Goal: Information Seeking & Learning: Find specific fact

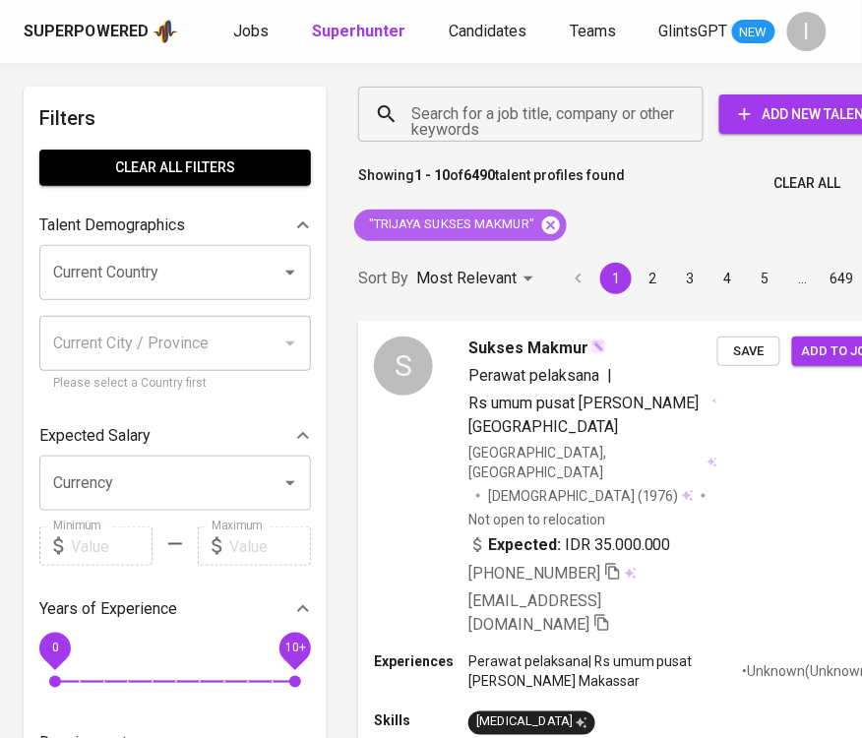
click at [551, 225] on icon at bounding box center [551, 226] width 22 height 22
click at [575, 98] on input "Search for a job title, company or other keywords" at bounding box center [536, 113] width 259 height 37
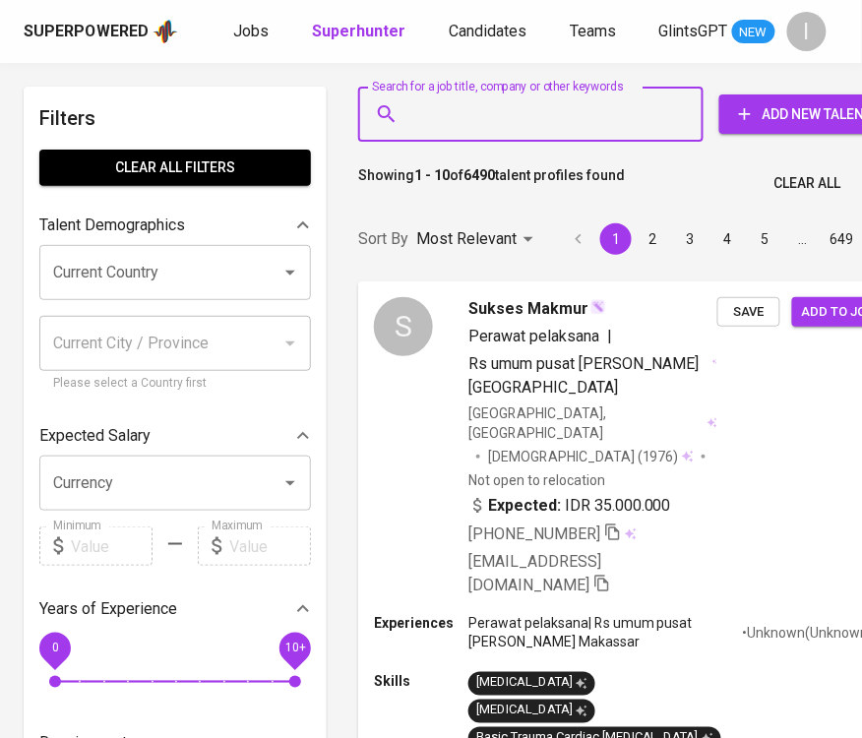
paste input "Bhuwanatala Indah"
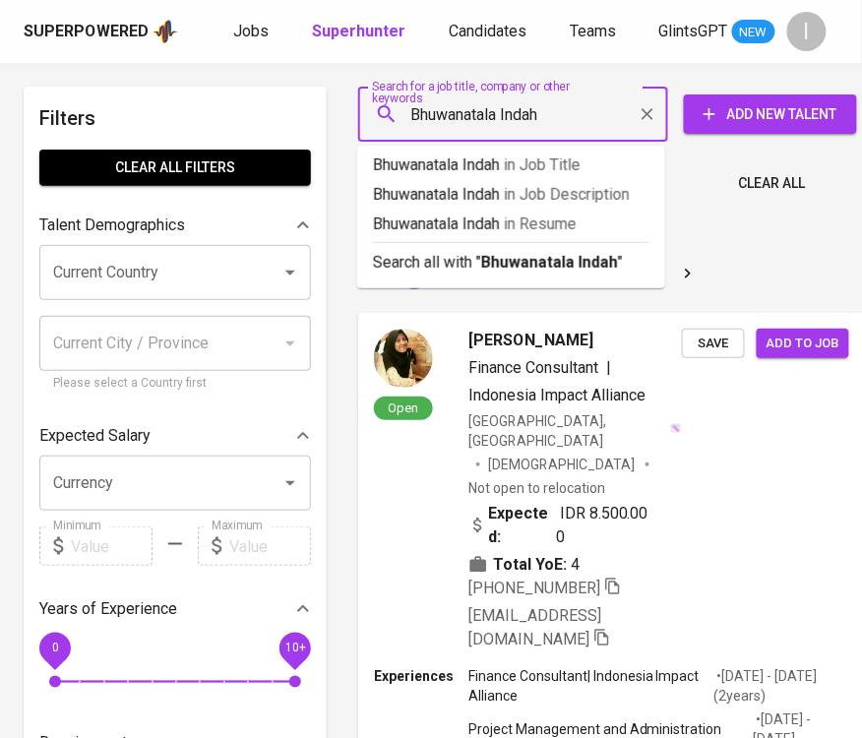
type input "Bhuwanatala Indah"
click at [642, 109] on icon "Clear" at bounding box center [648, 114] width 12 height 12
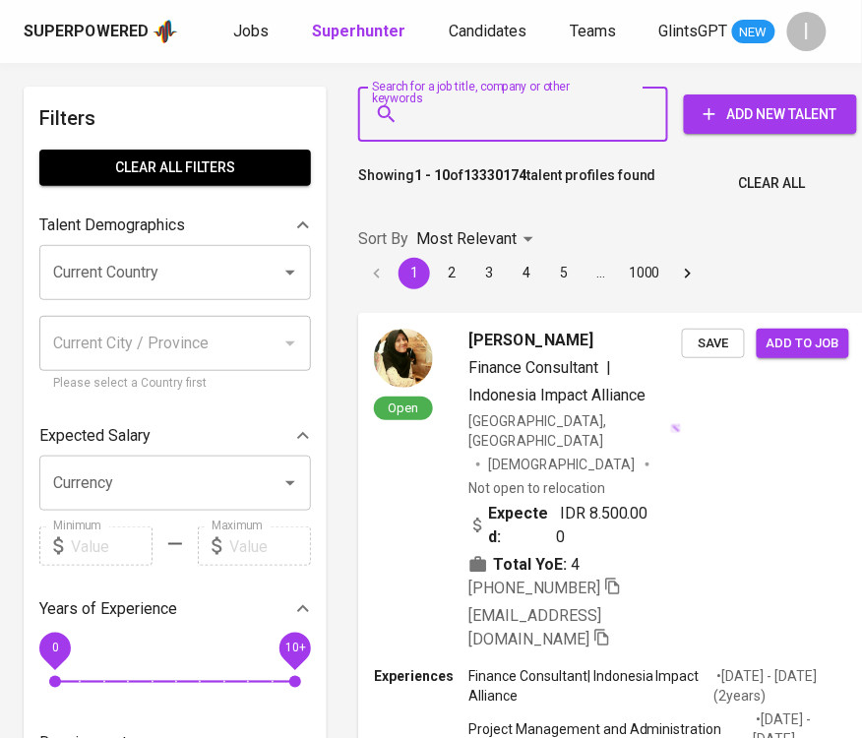
click at [506, 111] on input "Search for a job title, company or other keywords" at bounding box center [518, 113] width 223 height 37
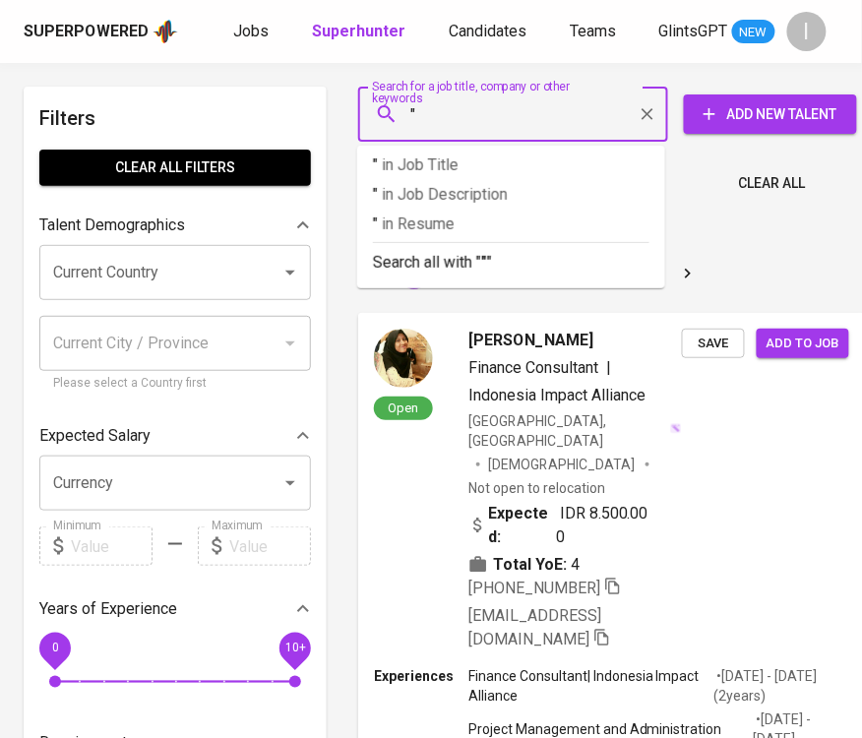
paste input "Bhuwanatala Indah"
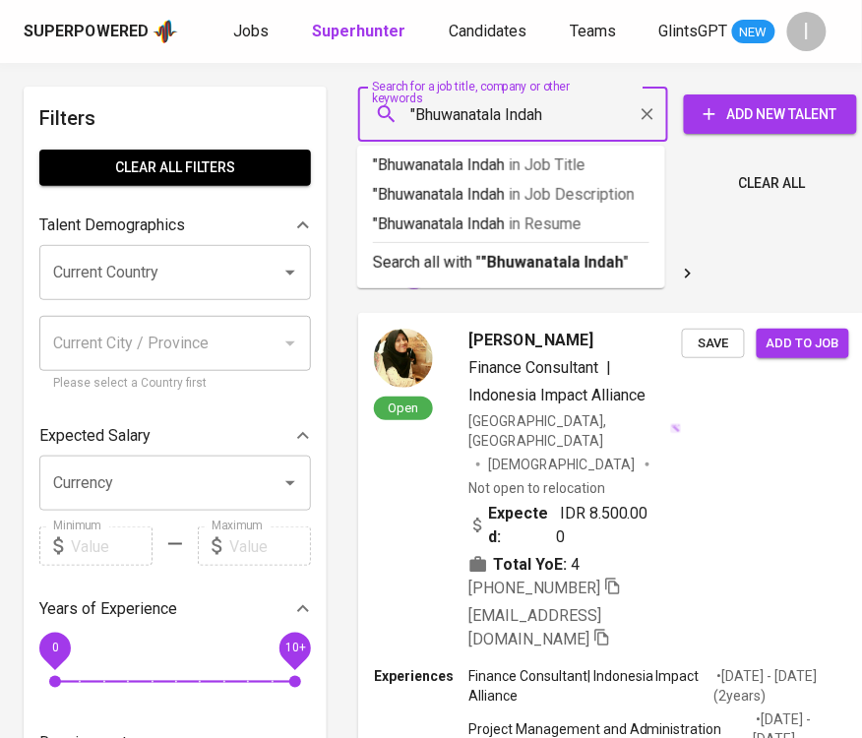
type input ""Bhuwanatala Indah""
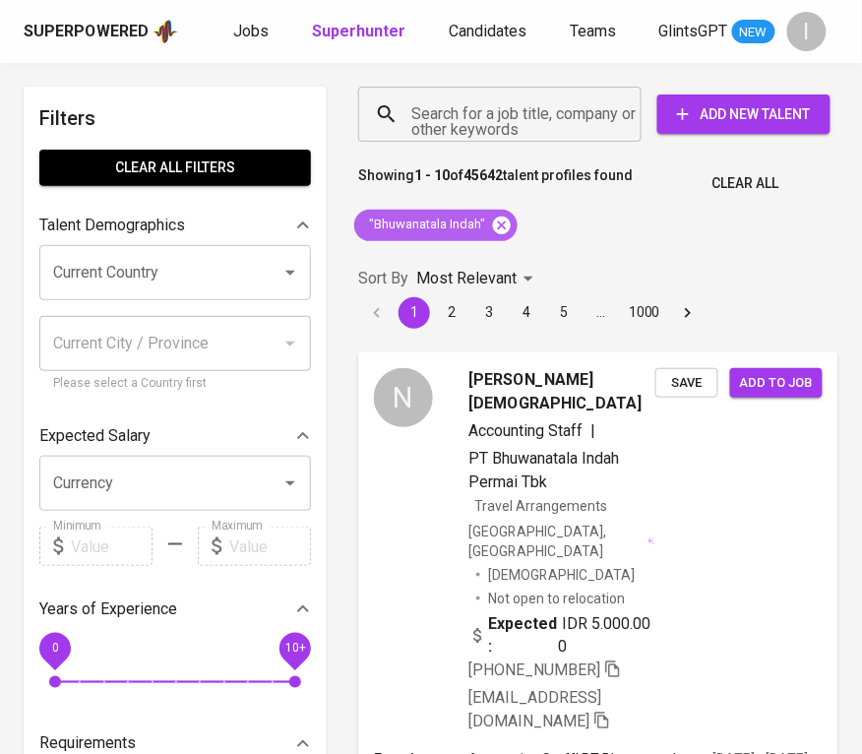
click at [507, 226] on icon at bounding box center [502, 225] width 18 height 18
click at [506, 101] on input "Search for a job title, company or other keywords" at bounding box center [505, 113] width 197 height 37
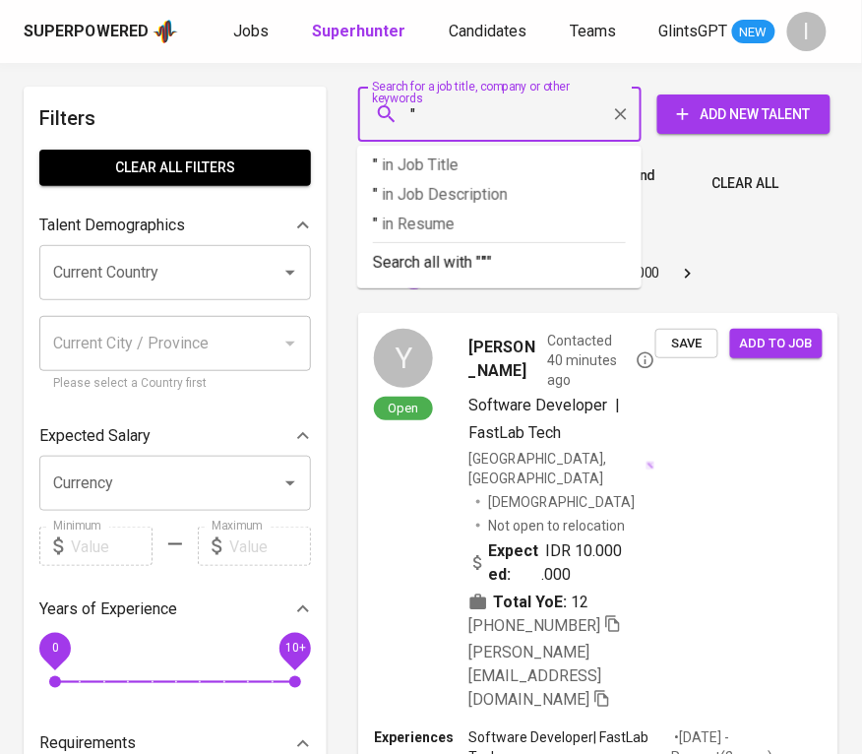
paste input "Jonathan Felixius"
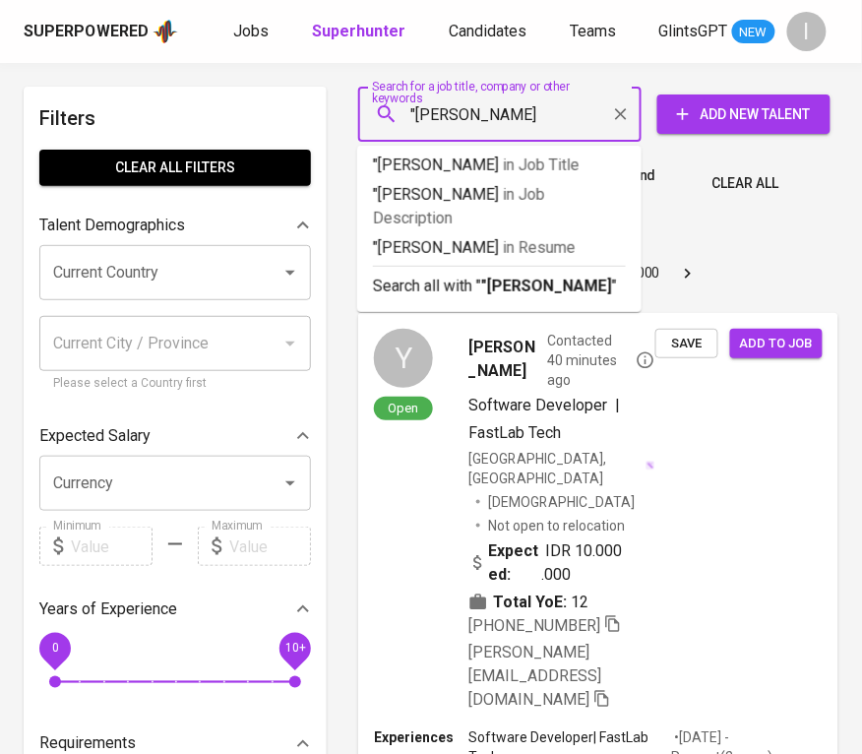
type input ""Jonathan Felixius""
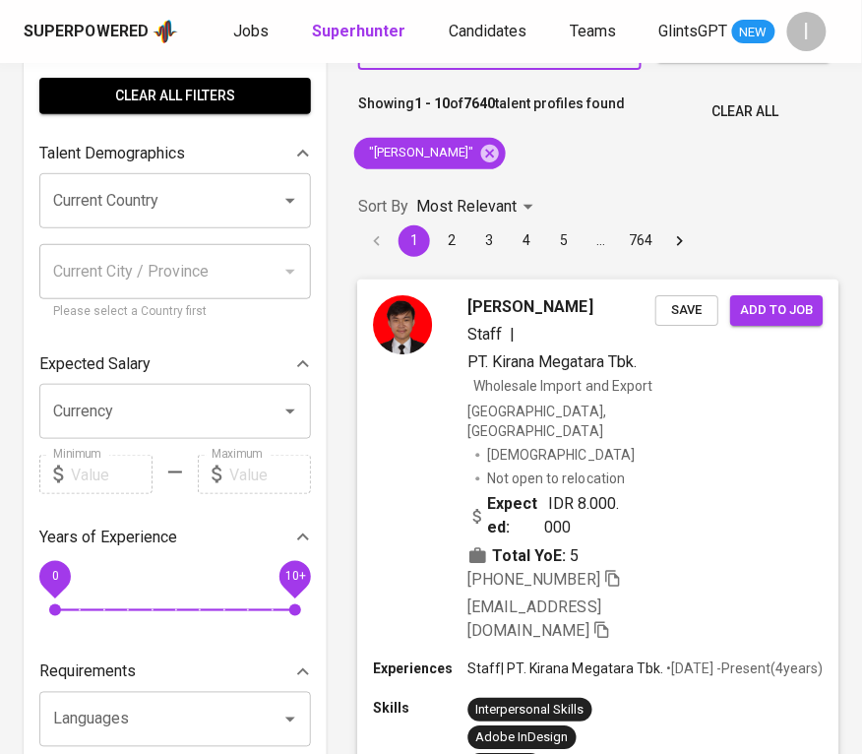
scroll to position [75, 0]
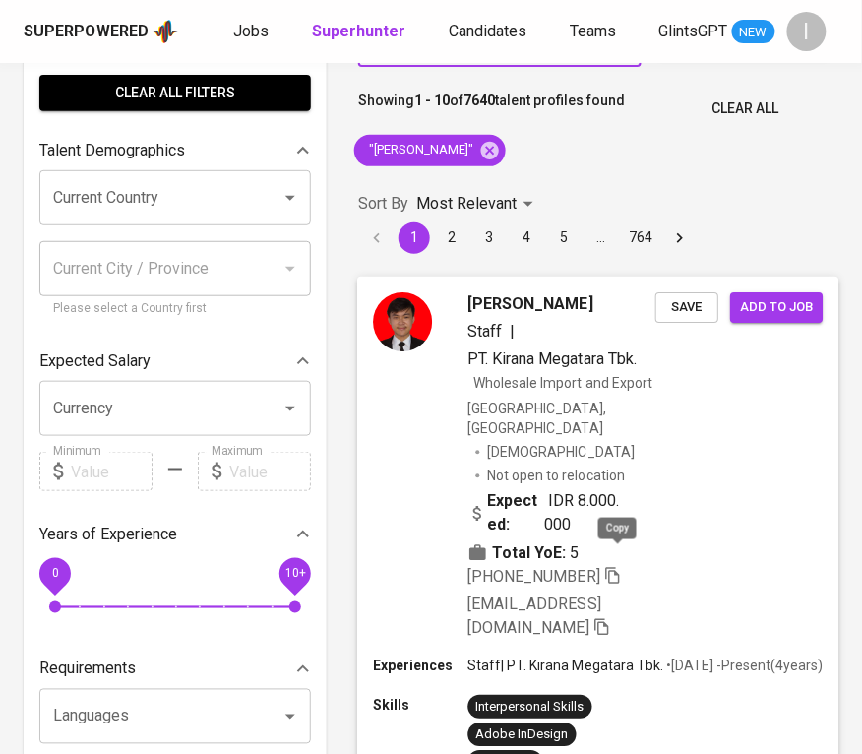
click at [621, 566] on icon "button" at bounding box center [613, 575] width 18 height 18
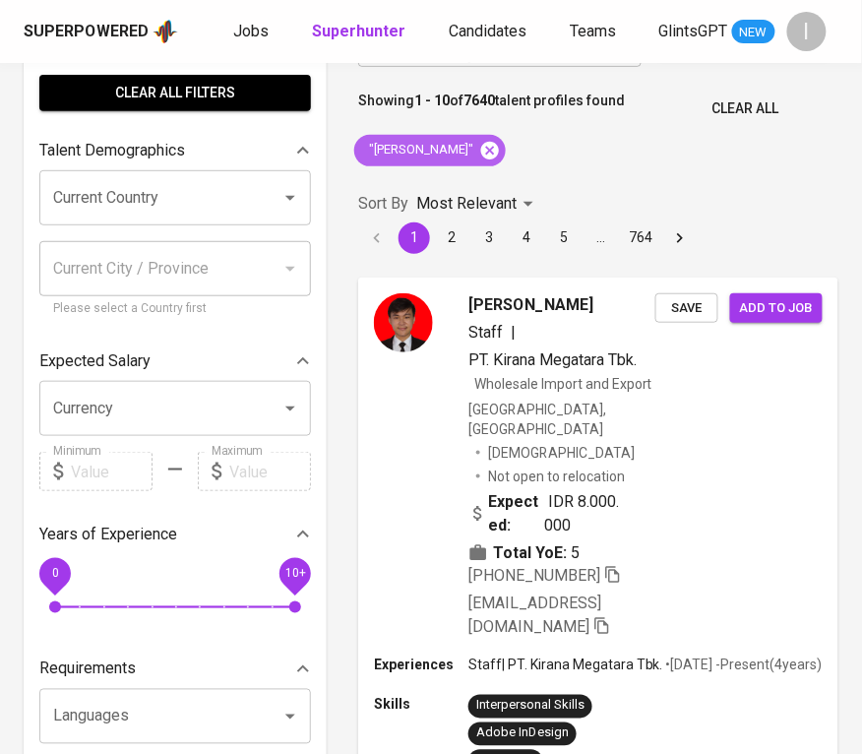
click at [496, 145] on icon at bounding box center [490, 150] width 18 height 18
click at [546, 119] on p "Showing 1 - 10 of 7640 talent profiles found" at bounding box center [491, 109] width 267 height 36
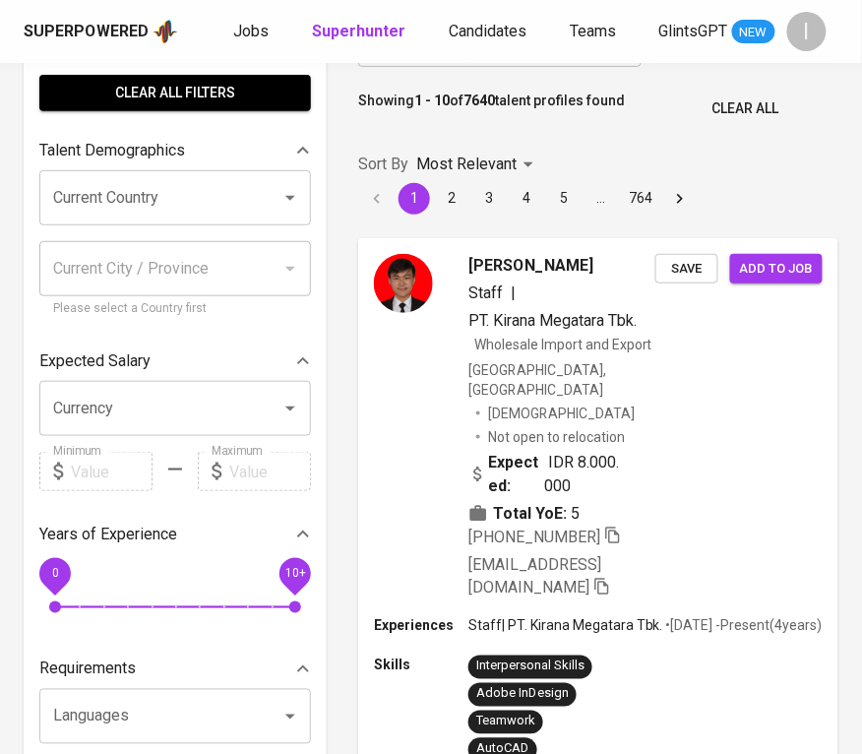
click at [548, 58] on input "Search for a job title, company or other keywords" at bounding box center [505, 39] width 197 height 37
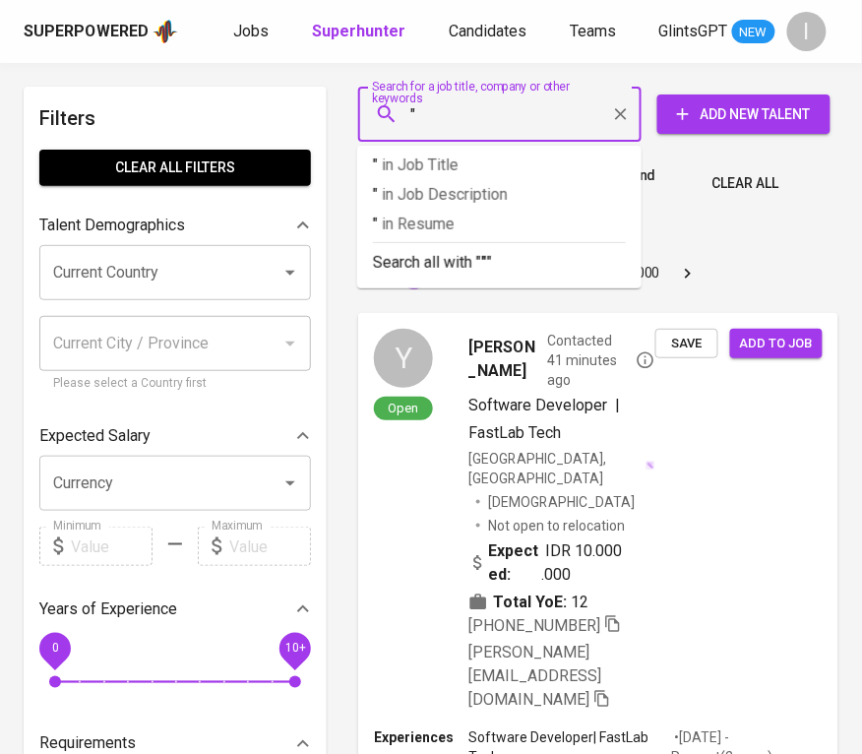
paste input "Hilman Masputra"
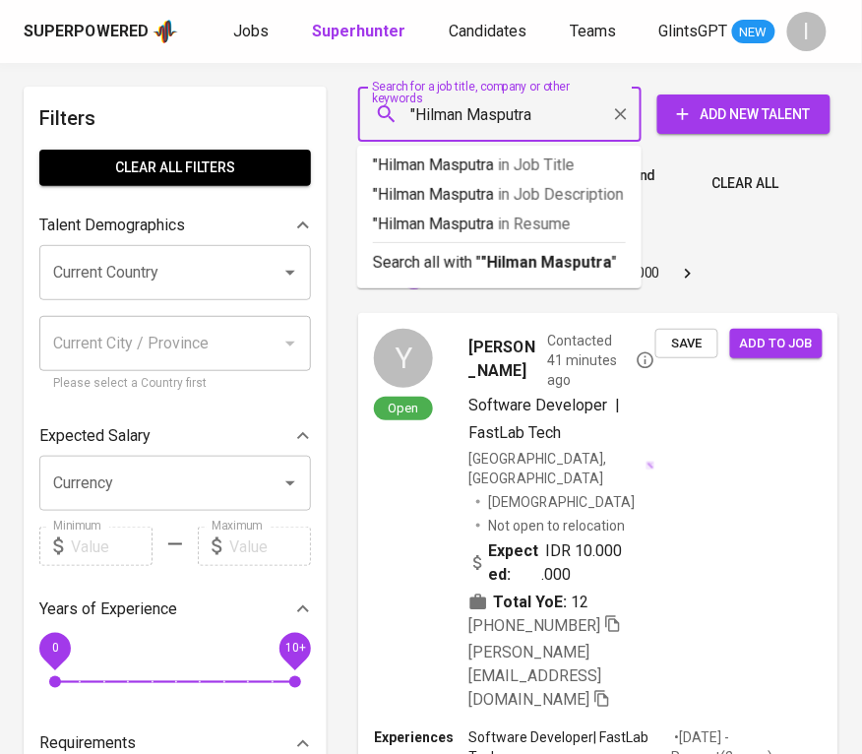
type input ""[PERSON_NAME]""
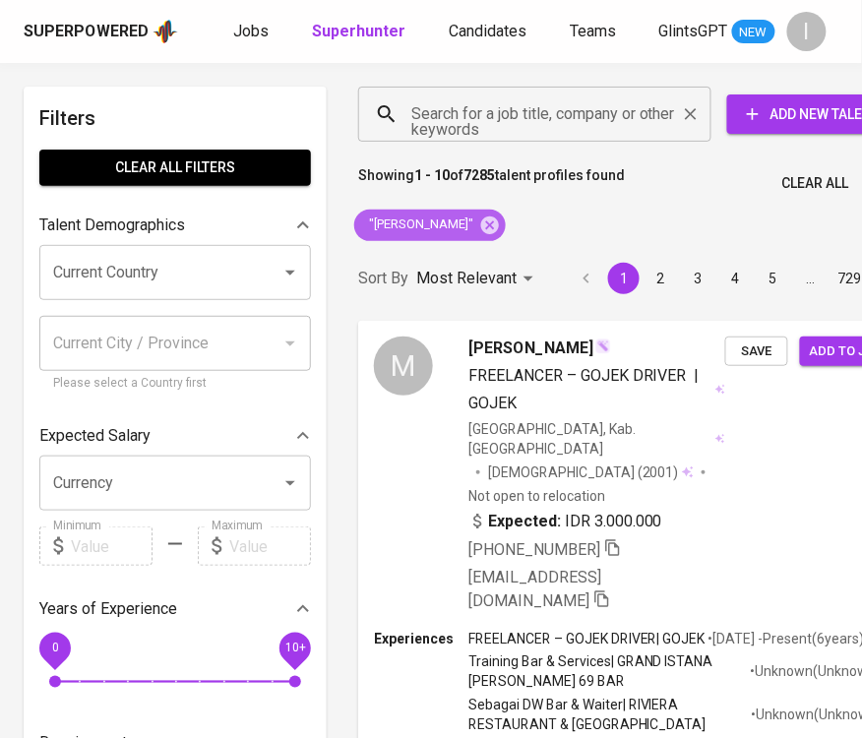
drag, startPoint x: 498, startPoint y: 231, endPoint x: 566, endPoint y: 115, distance: 134.6
click at [496, 228] on icon at bounding box center [490, 226] width 22 height 22
click at [566, 116] on input "Search for a job title, company or other keywords" at bounding box center [540, 113] width 267 height 37
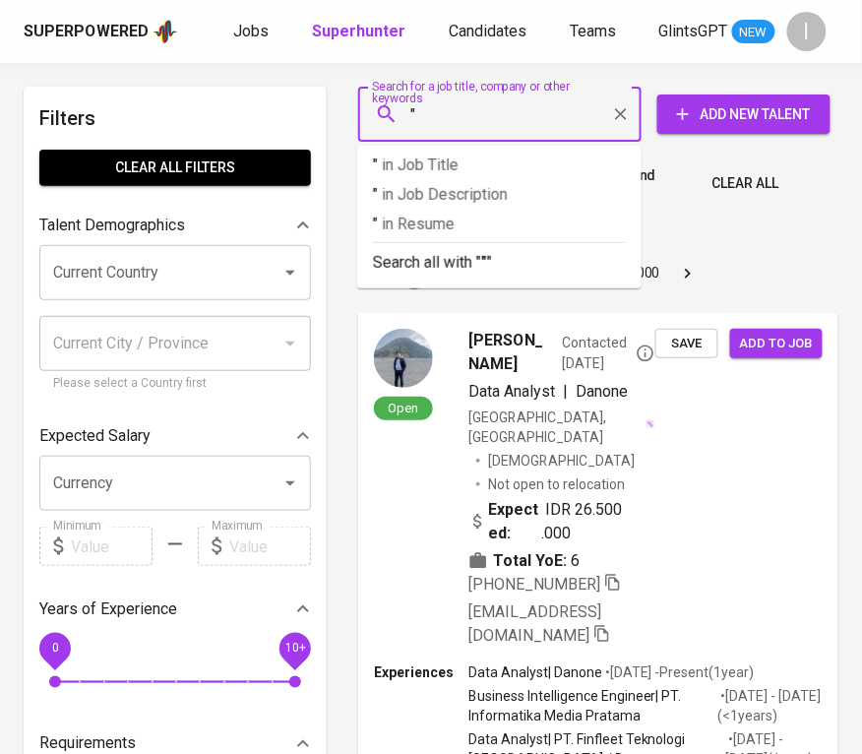
paste input "[PERSON_NAME] Utama"
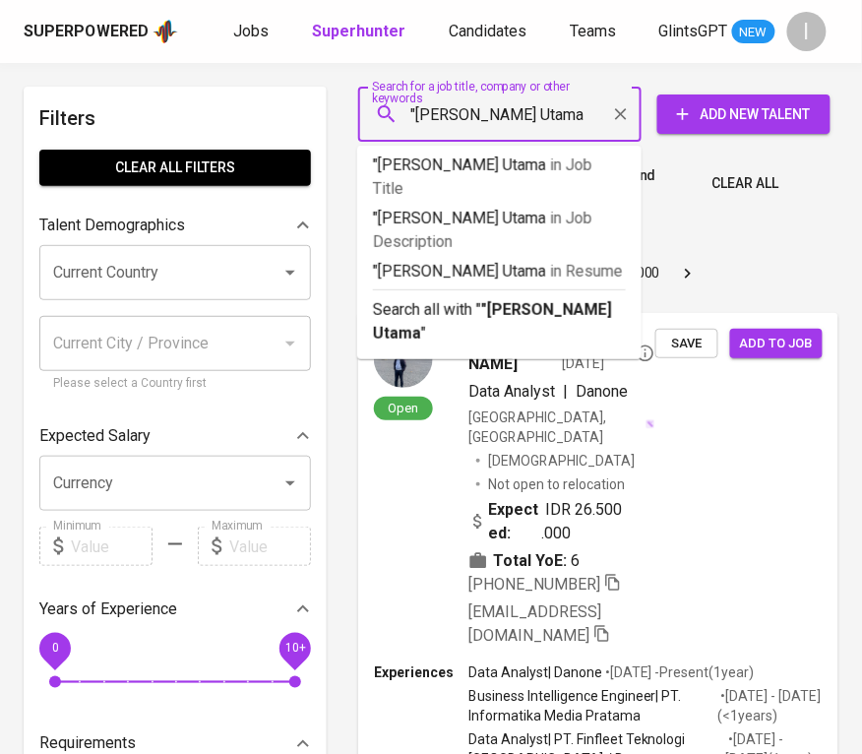
type input ""[PERSON_NAME] Utama""
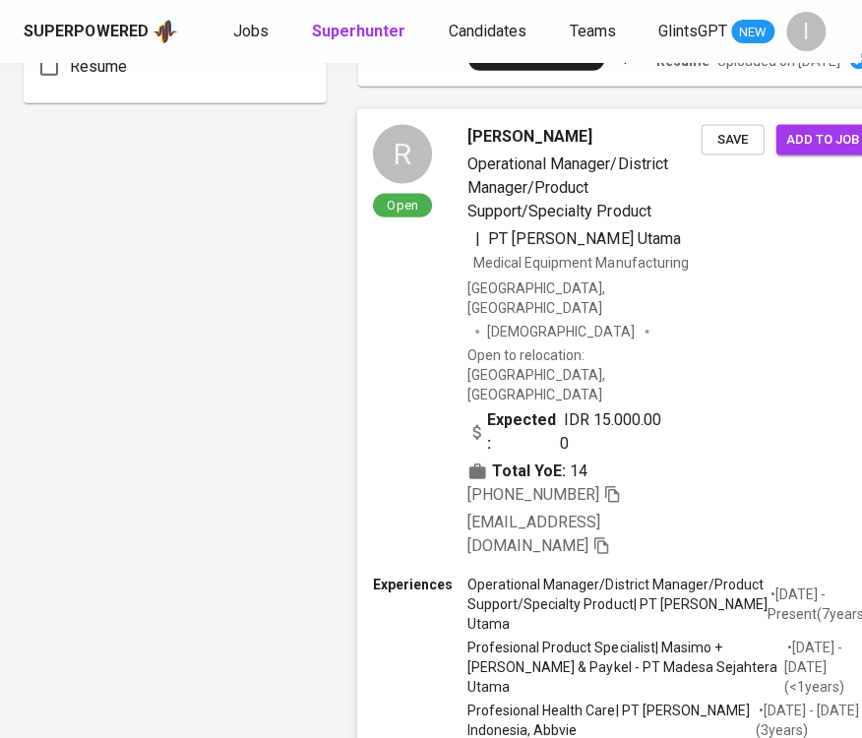
scroll to position [1467, 0]
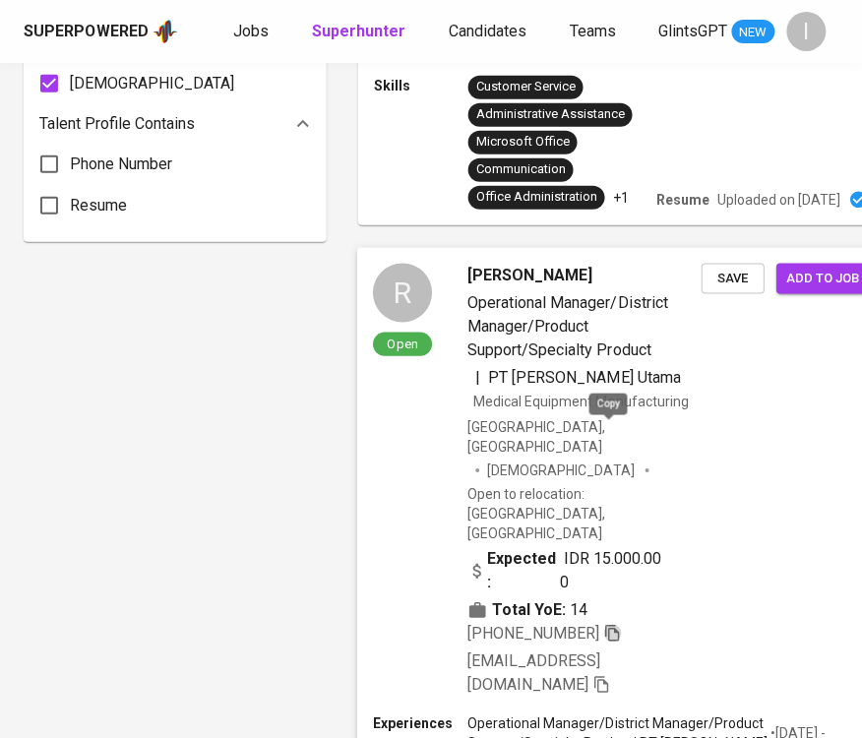
click at [608, 625] on icon "button" at bounding box center [613, 634] width 18 height 18
